Goal: Transaction & Acquisition: Purchase product/service

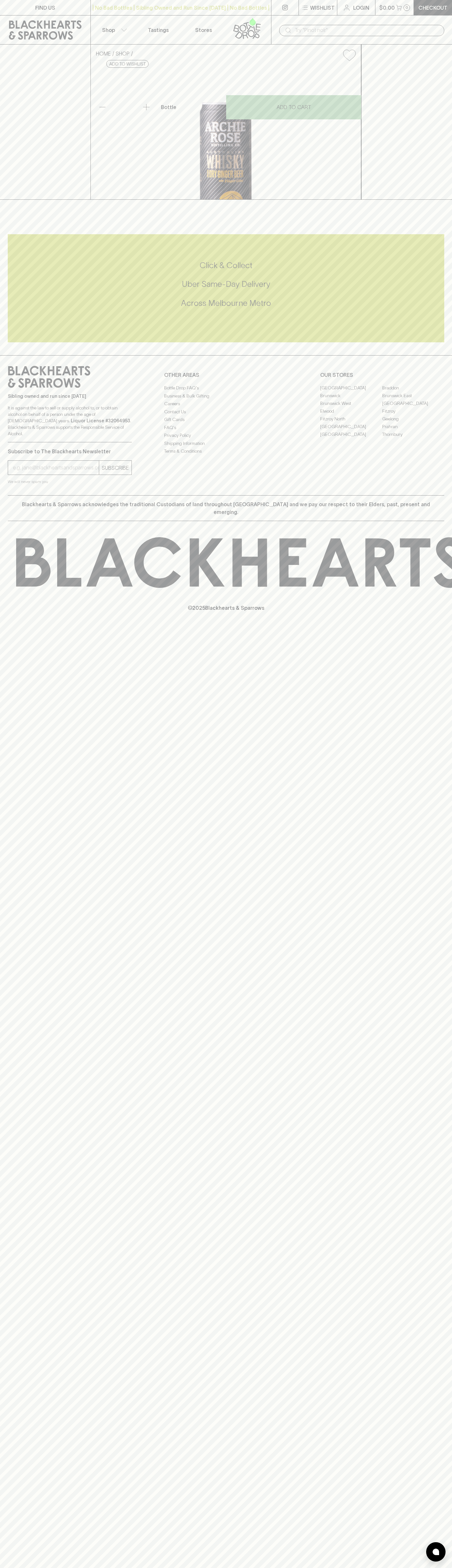
click at [171, 2] on div "| No Bad Bottles | Sibling Owned and Run Since [DATE] | No Bad Bottles | Siblin…" at bounding box center [181, 8] width 181 height 15
click at [441, 4] on p "Checkout" at bounding box center [433, 8] width 29 height 8
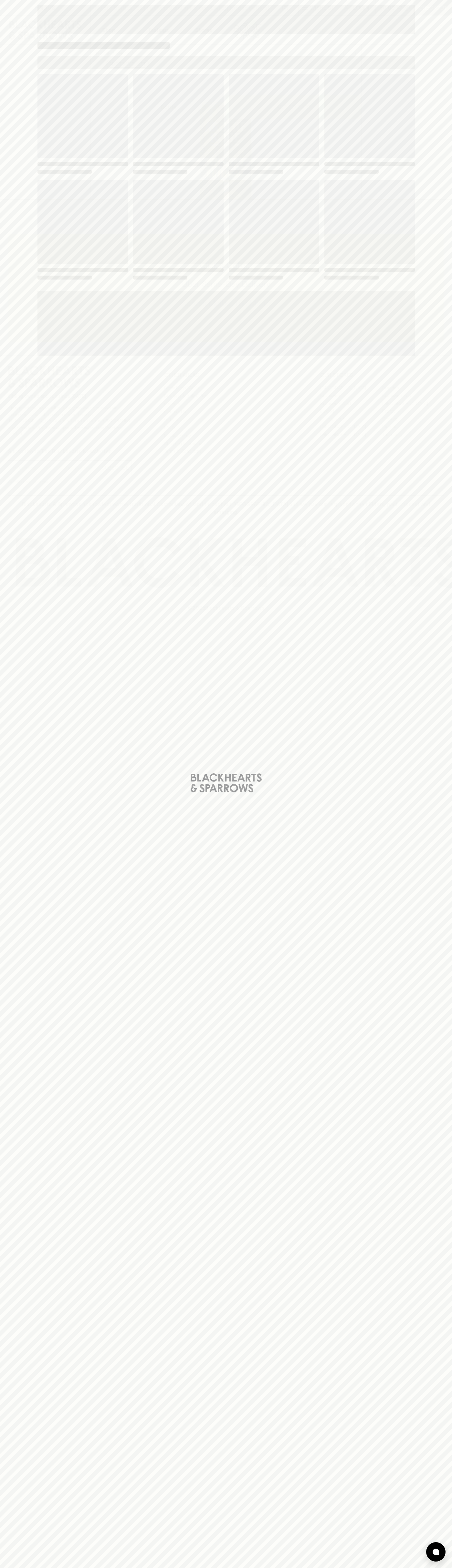
click at [181, 1568] on html "FIND US | No Bad Bottles | Sibling Owned and Run Since [DATE] | No Bad Bottles …" at bounding box center [226, 784] width 452 height 1568
click at [18, 1257] on div "Loading" at bounding box center [226, 784] width 452 height 1568
